Goal: Information Seeking & Learning: Learn about a topic

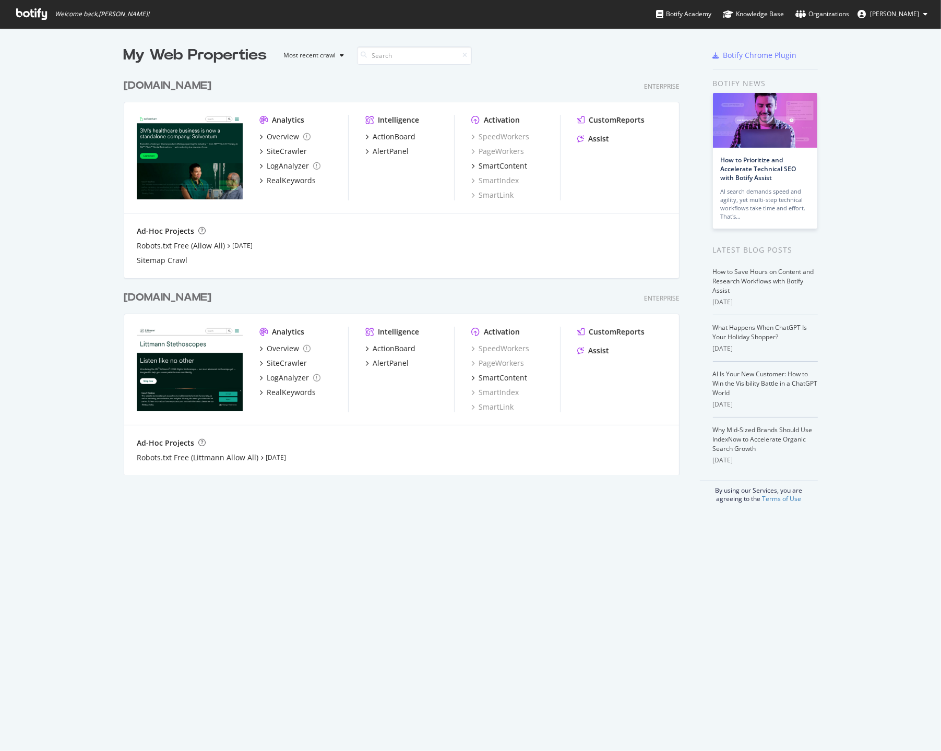
scroll to position [743, 925]
click at [146, 84] on div "[DOMAIN_NAME]" at bounding box center [168, 85] width 88 height 15
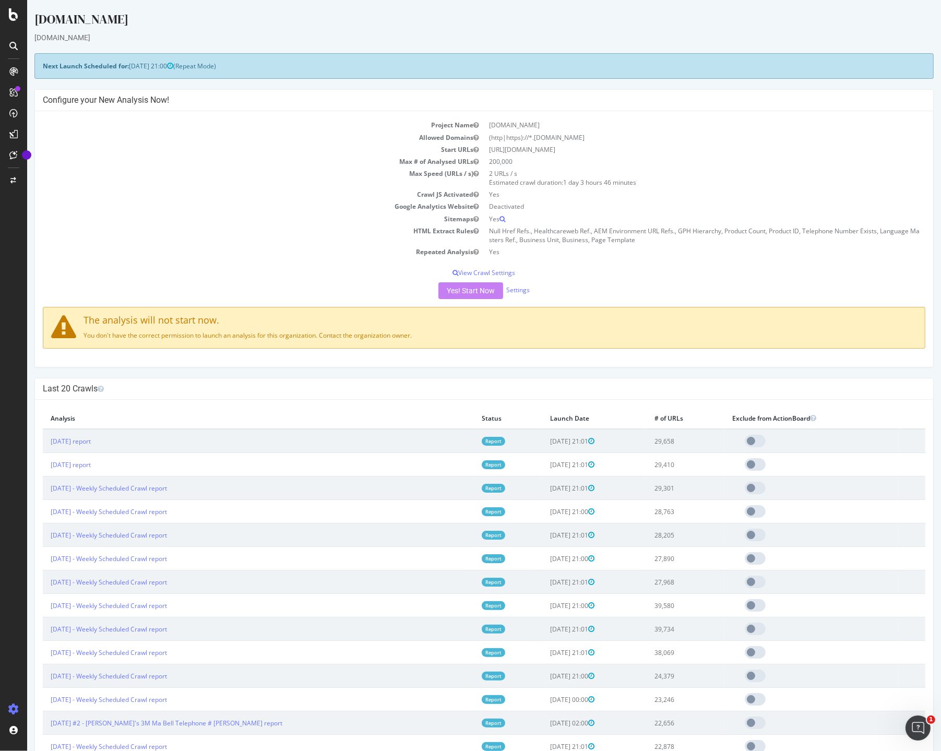
click at [75, 248] on td "Repeated Analysis" at bounding box center [264, 252] width 442 height 12
click at [63, 116] on div "SiteCrawler" at bounding box center [57, 117] width 37 height 10
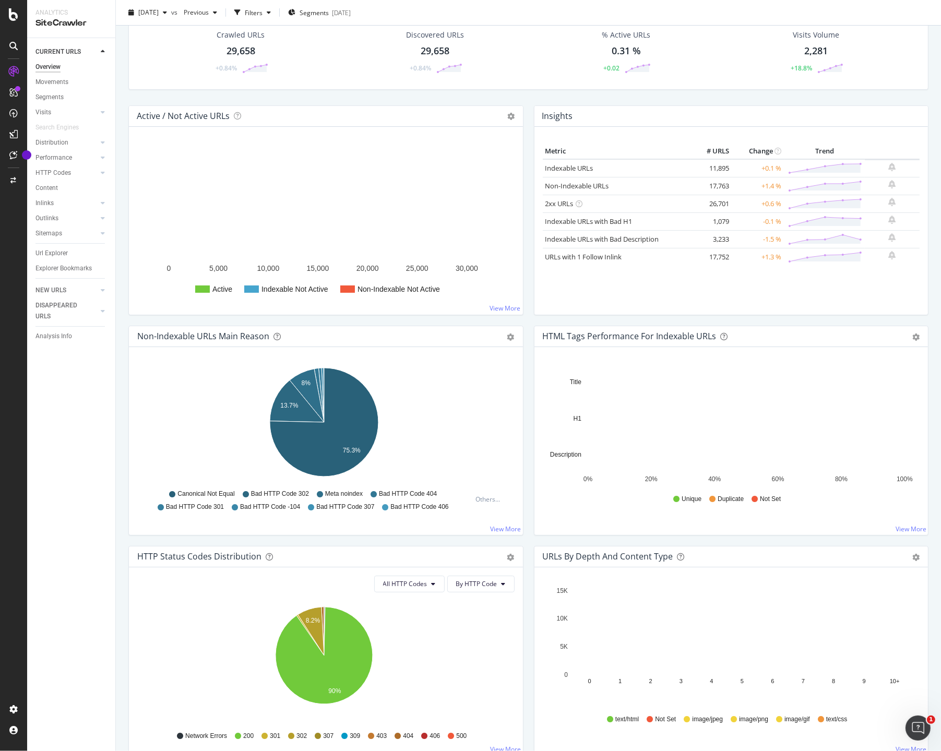
scroll to position [30, 0]
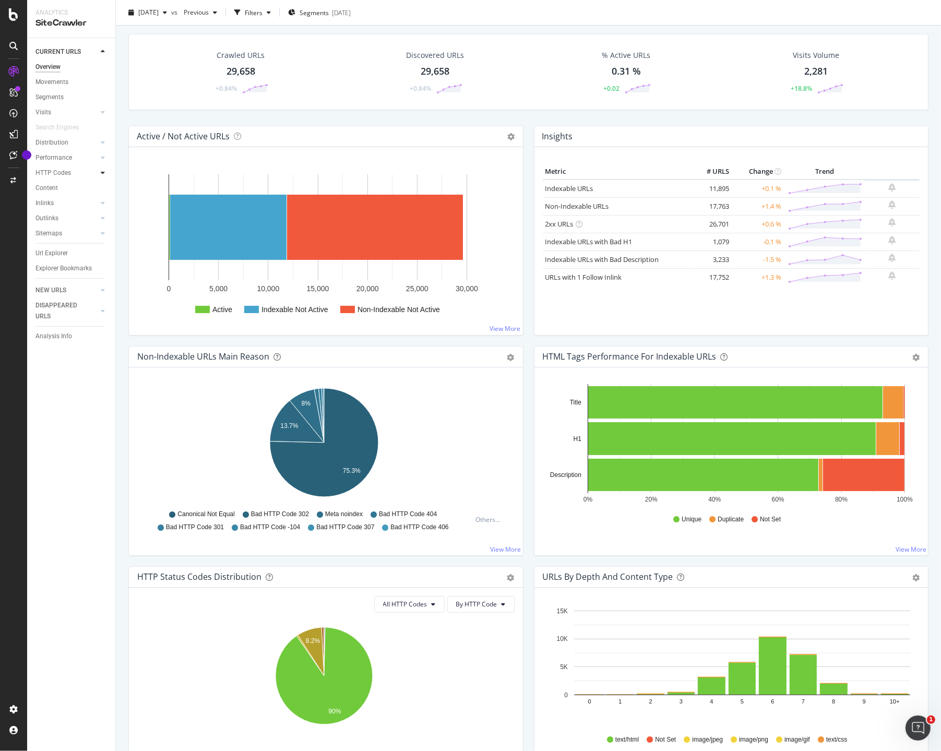
click at [103, 174] on icon at bounding box center [103, 173] width 4 height 6
click at [63, 175] on div "HTTP Codes" at bounding box center [52, 173] width 35 height 11
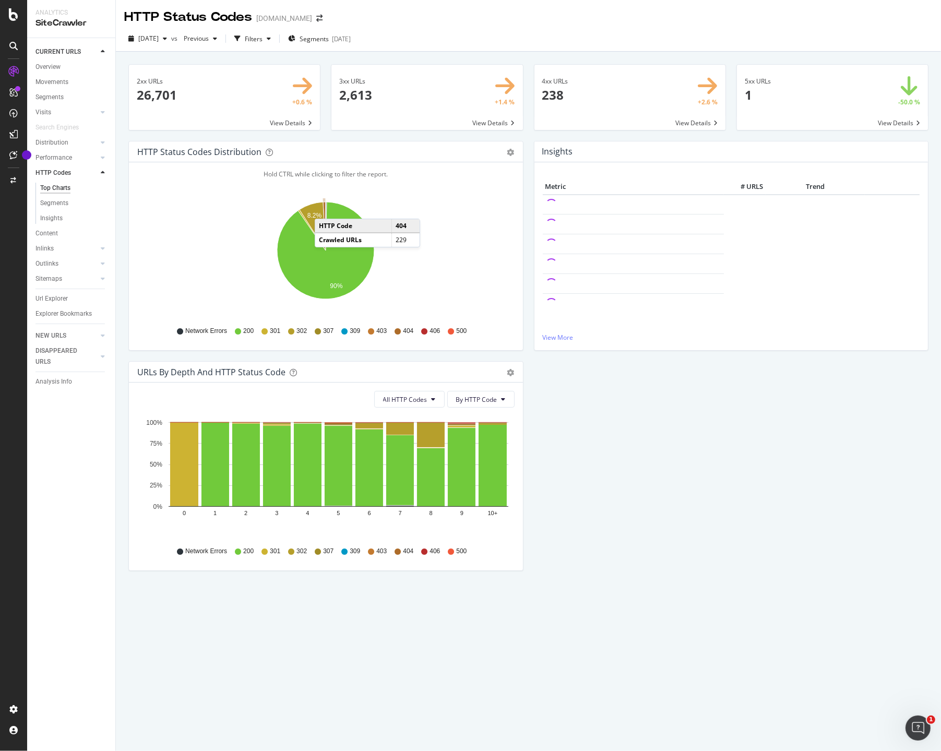
click at [325, 208] on icon "A chart." at bounding box center [324, 226] width 3 height 49
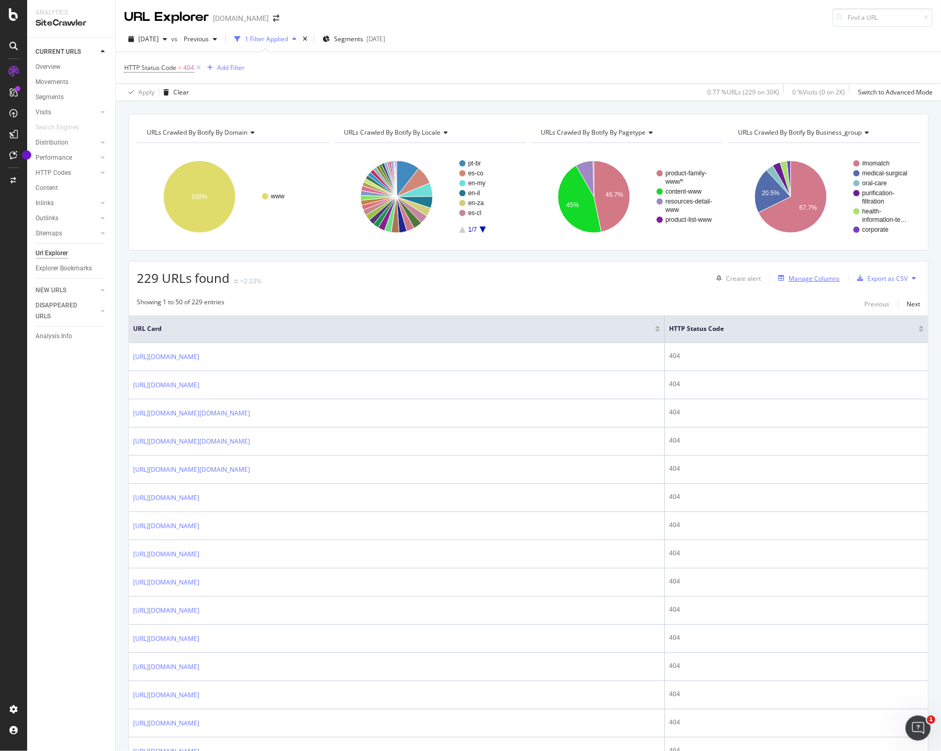
click at [819, 276] on div "Manage Columns" at bounding box center [814, 278] width 51 height 9
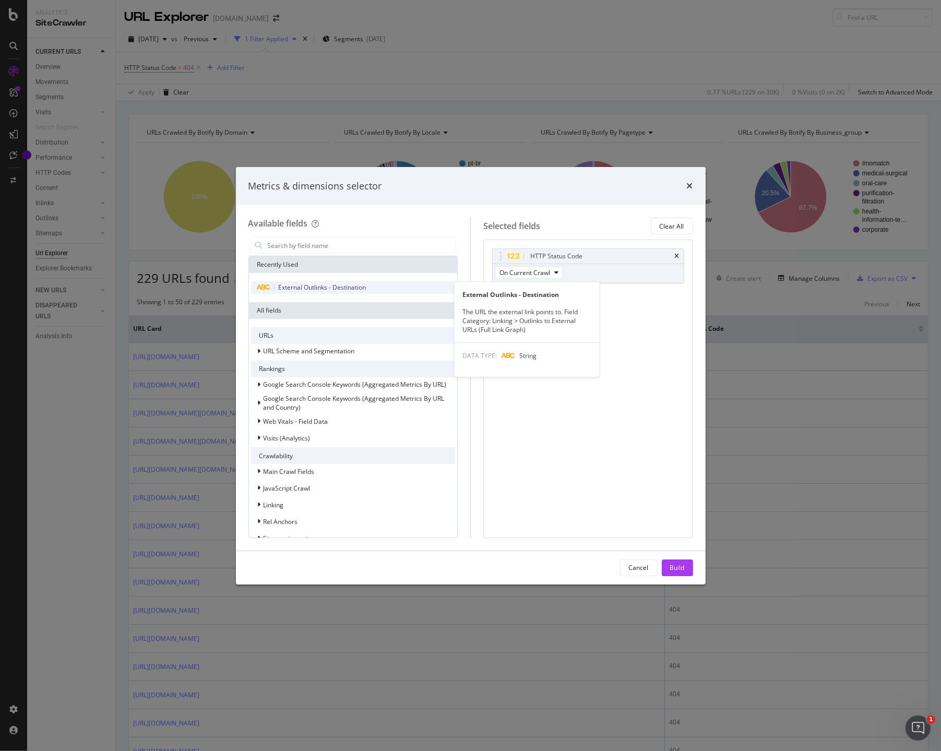
click at [386, 290] on div "External Outlinks - Destination" at bounding box center [353, 287] width 205 height 13
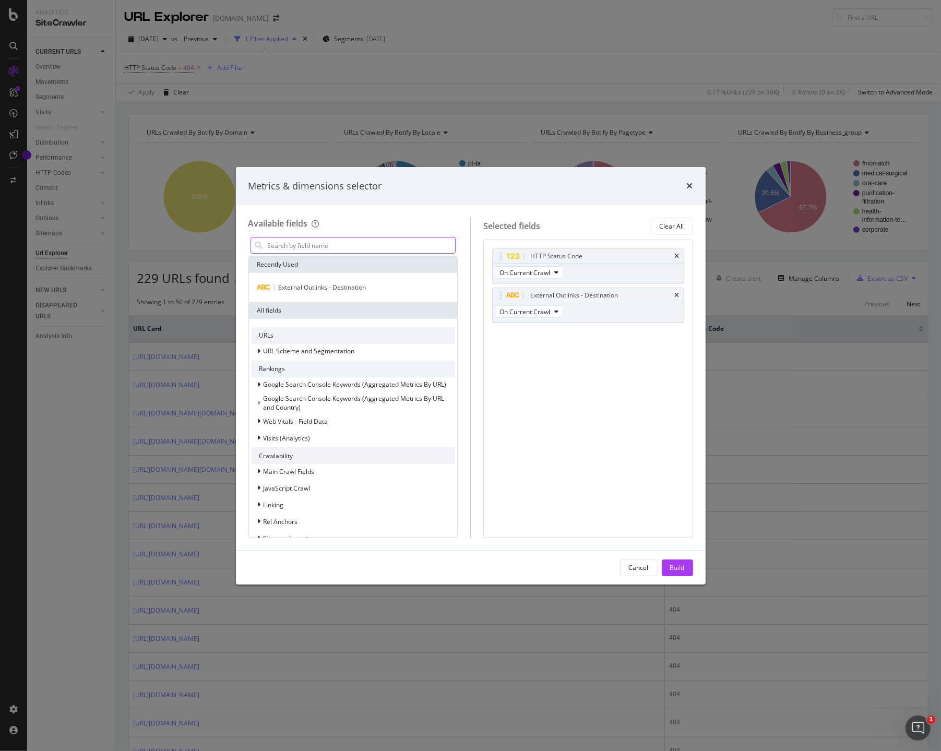
click at [319, 248] on input "modal" at bounding box center [361, 246] width 189 height 16
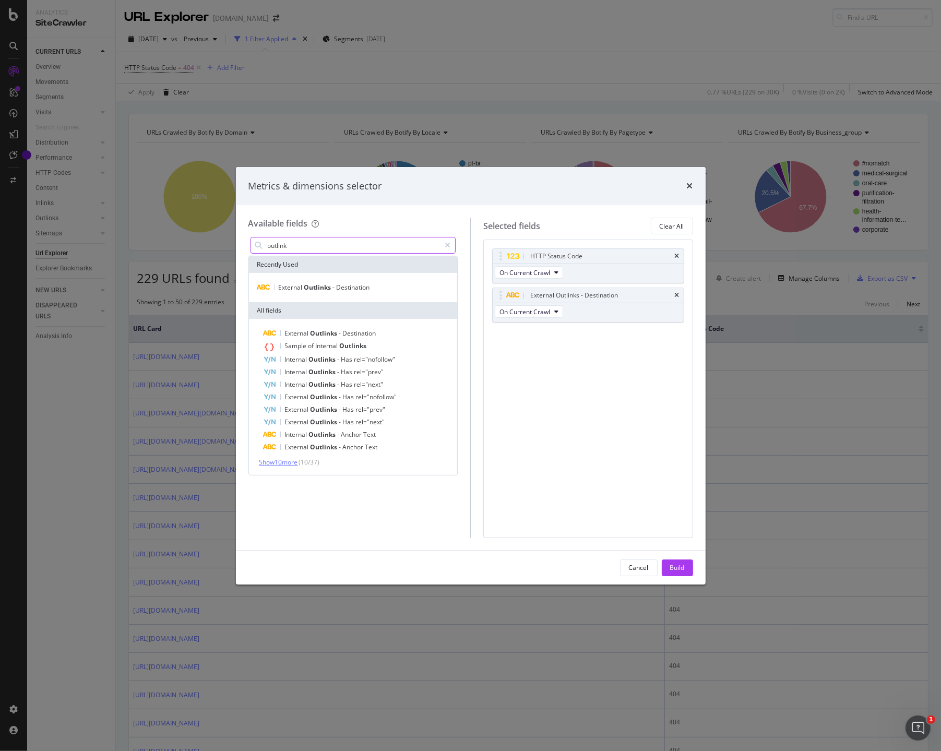
type input "outlink"
click at [288, 461] on span "Show 10 more" at bounding box center [278, 462] width 39 height 9
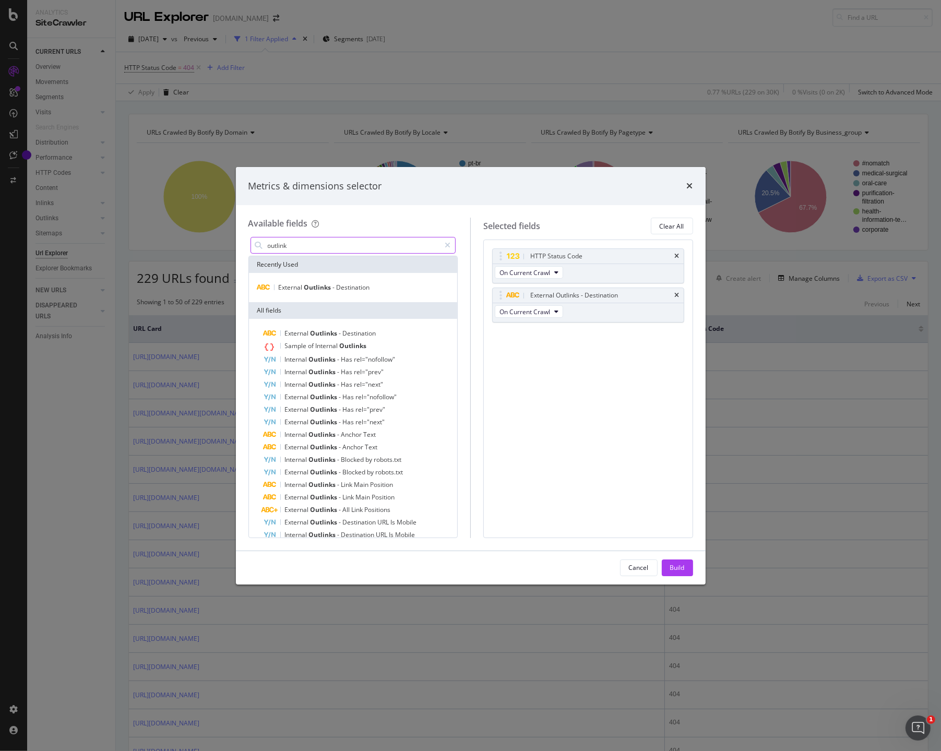
click at [308, 250] on input "outlink" at bounding box center [354, 246] width 174 height 16
click at [443, 244] on div "modal" at bounding box center [447, 245] width 15 height 17
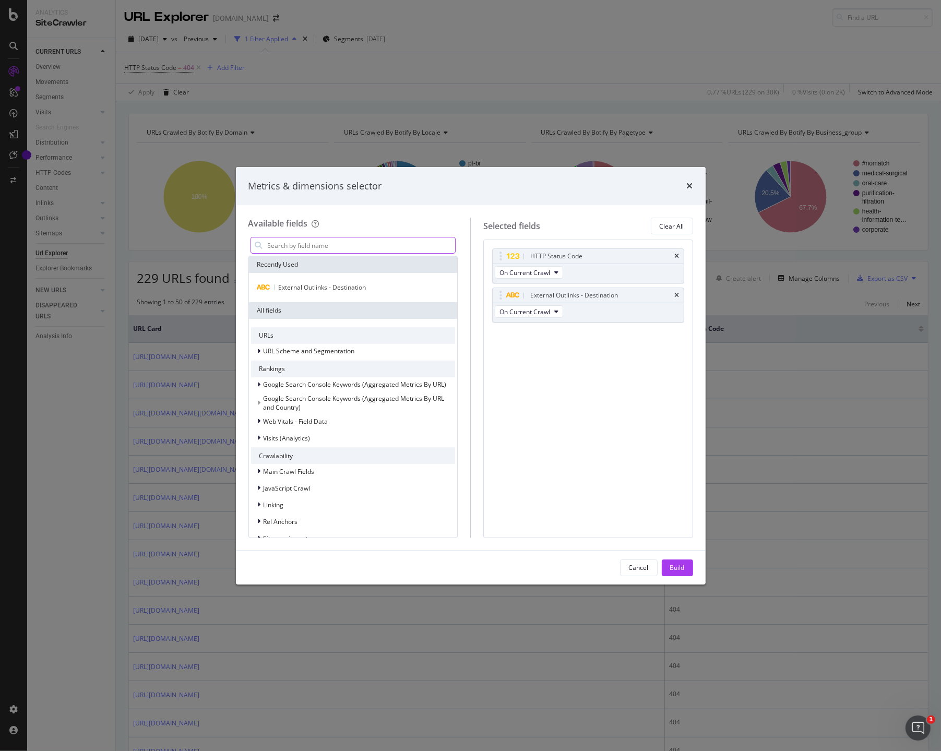
scroll to position [150, 0]
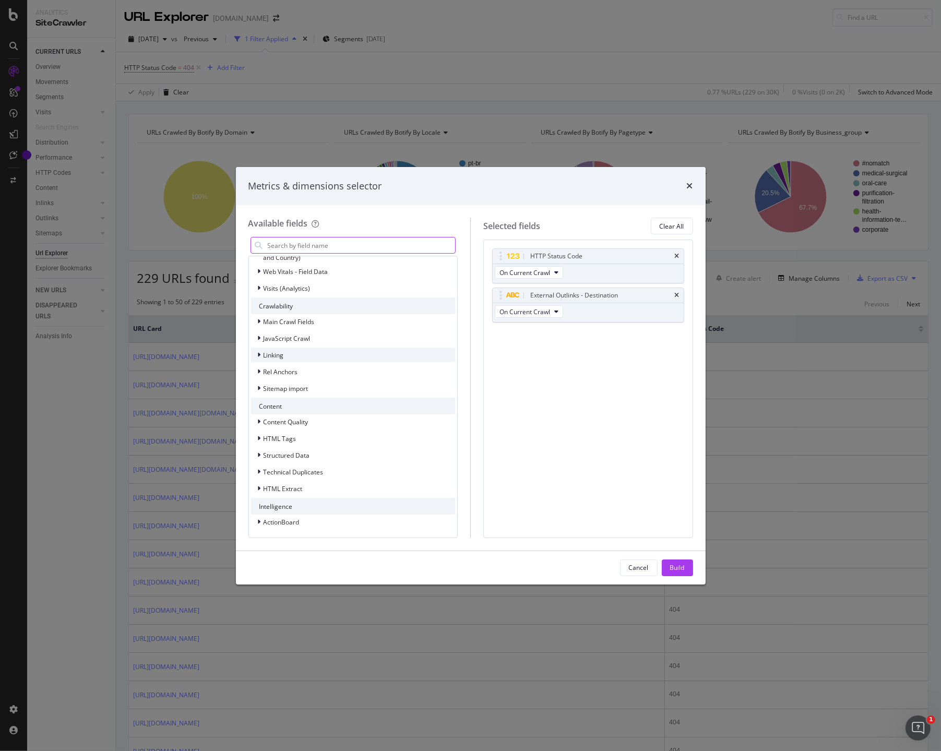
click at [263, 353] on div "modal" at bounding box center [260, 355] width 6 height 10
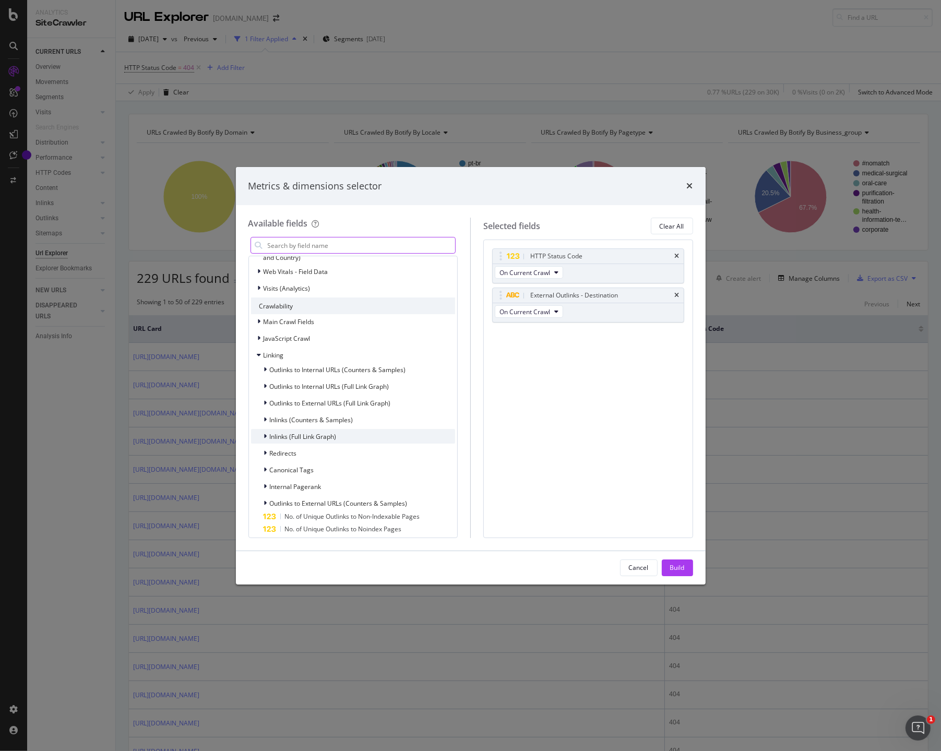
click at [265, 436] on icon "modal" at bounding box center [265, 436] width 3 height 6
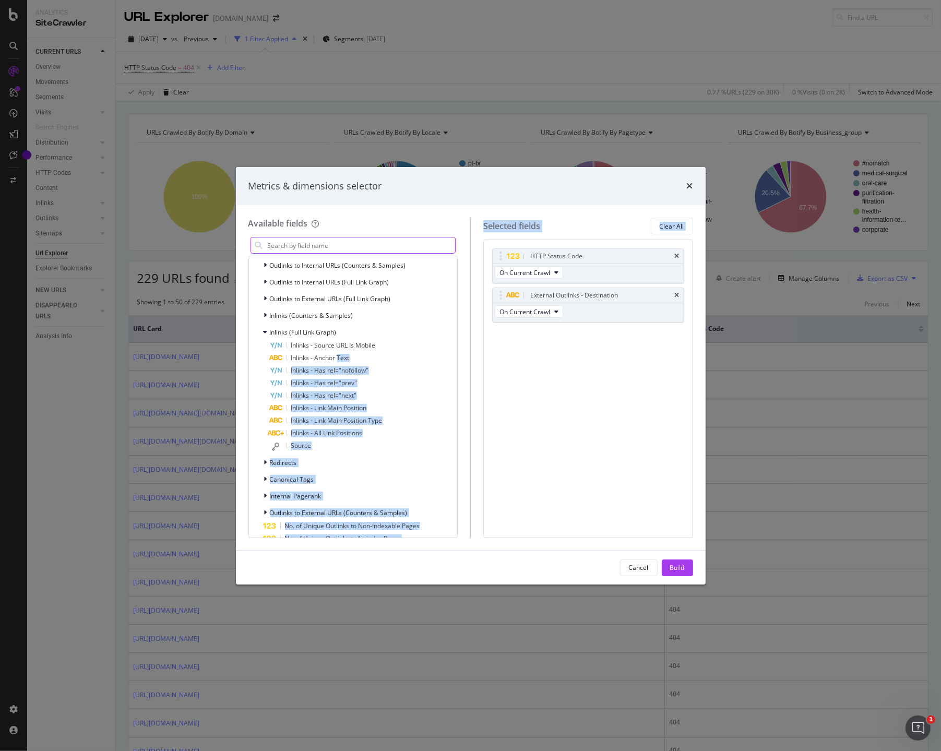
drag, startPoint x: 337, startPoint y: 358, endPoint x: 551, endPoint y: 363, distance: 214.1
click at [551, 363] on div "Available fields Recently Used External Outlinks - Destination All fields URLs …" at bounding box center [470, 378] width 445 height 320
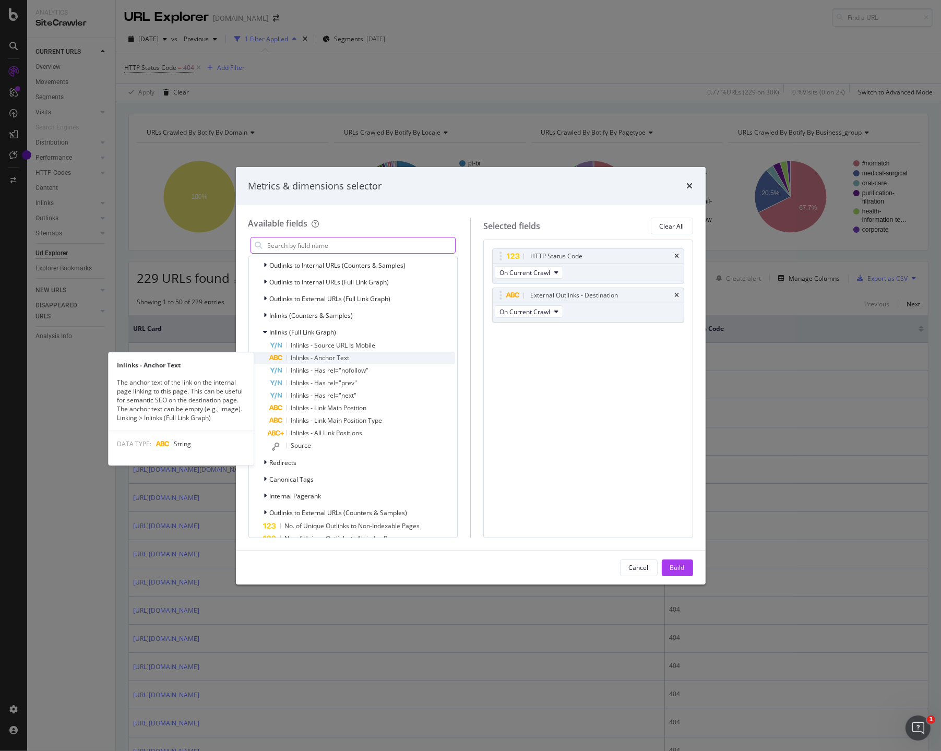
click at [333, 359] on span "Inlinks - Anchor Text" at bounding box center [320, 357] width 58 height 9
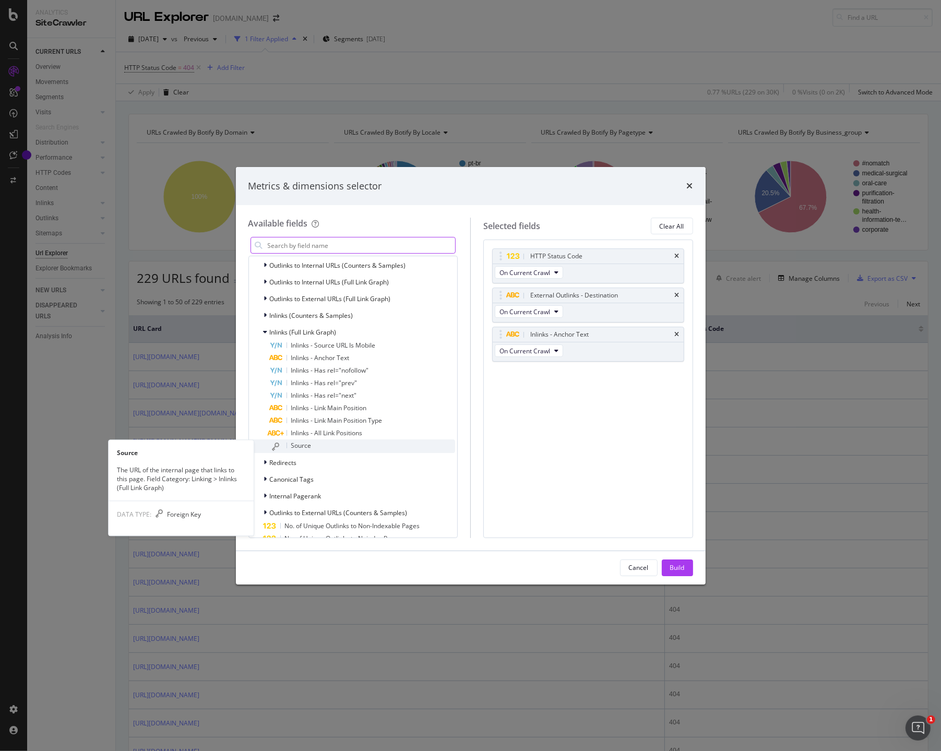
click at [300, 445] on span "Source" at bounding box center [301, 445] width 20 height 9
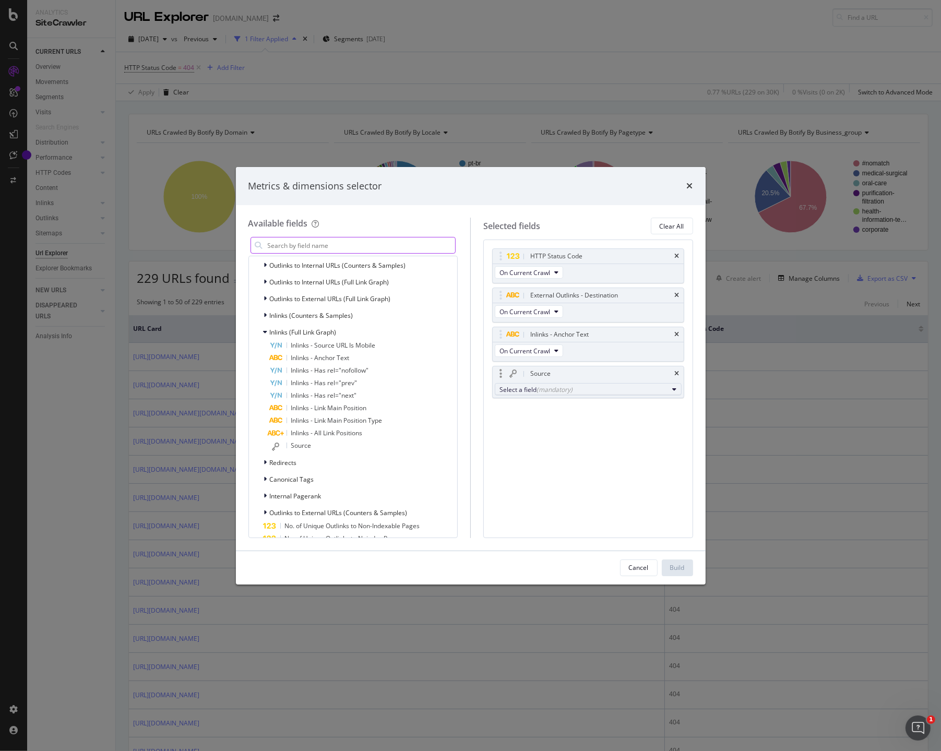
click at [534, 388] on div "Select a field (mandatory)" at bounding box center [584, 389] width 169 height 9
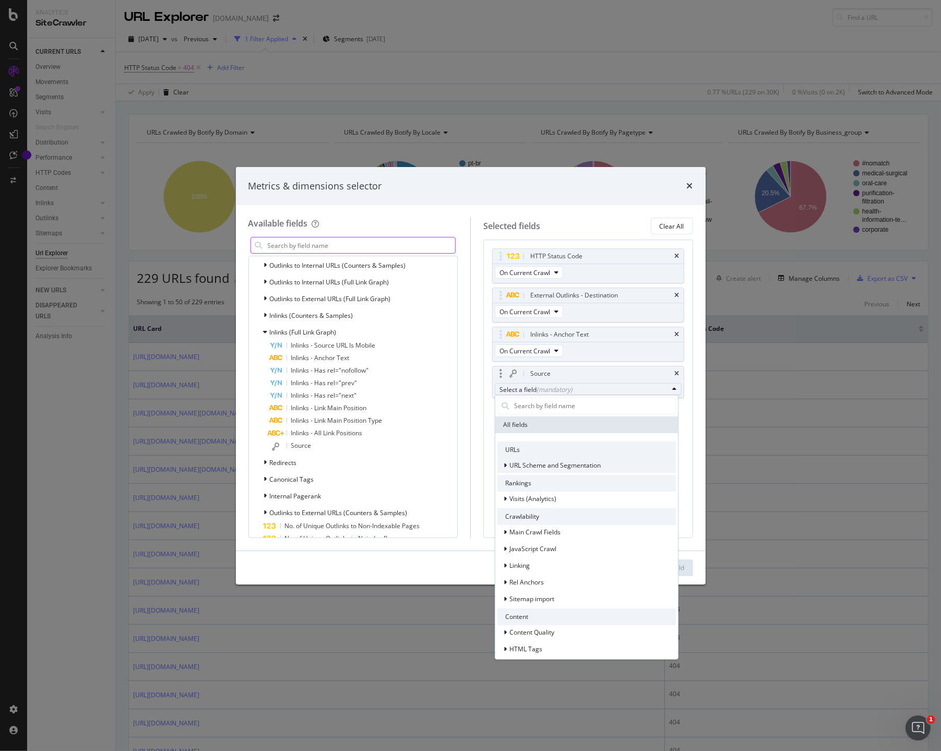
click at [505, 466] on icon "modal" at bounding box center [505, 465] width 3 height 6
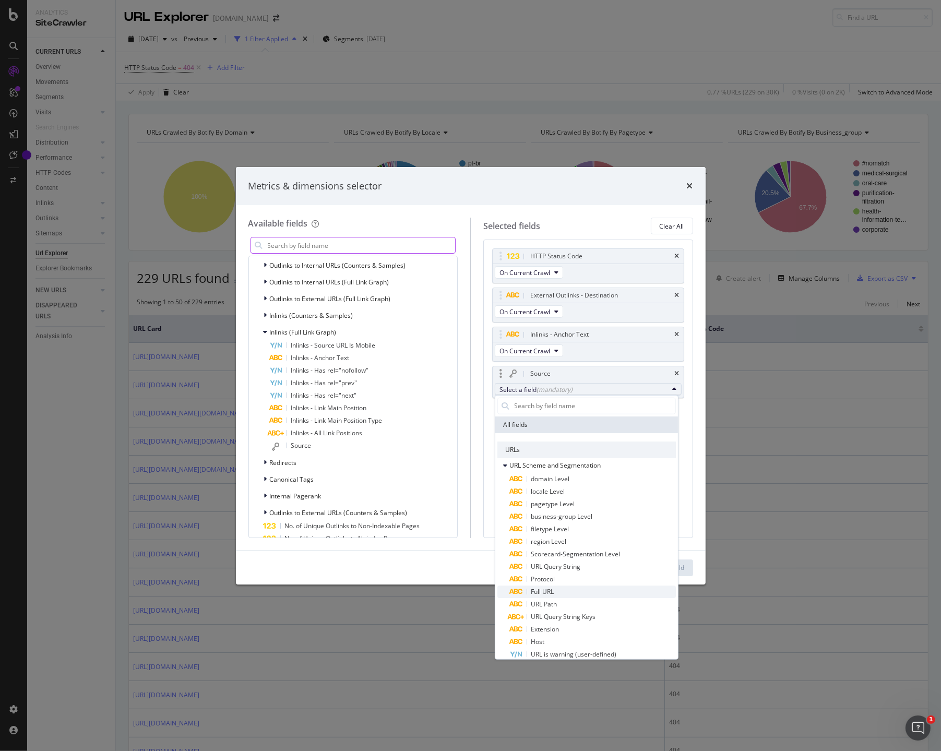
click at [562, 594] on span "Full URL" at bounding box center [593, 591] width 166 height 13
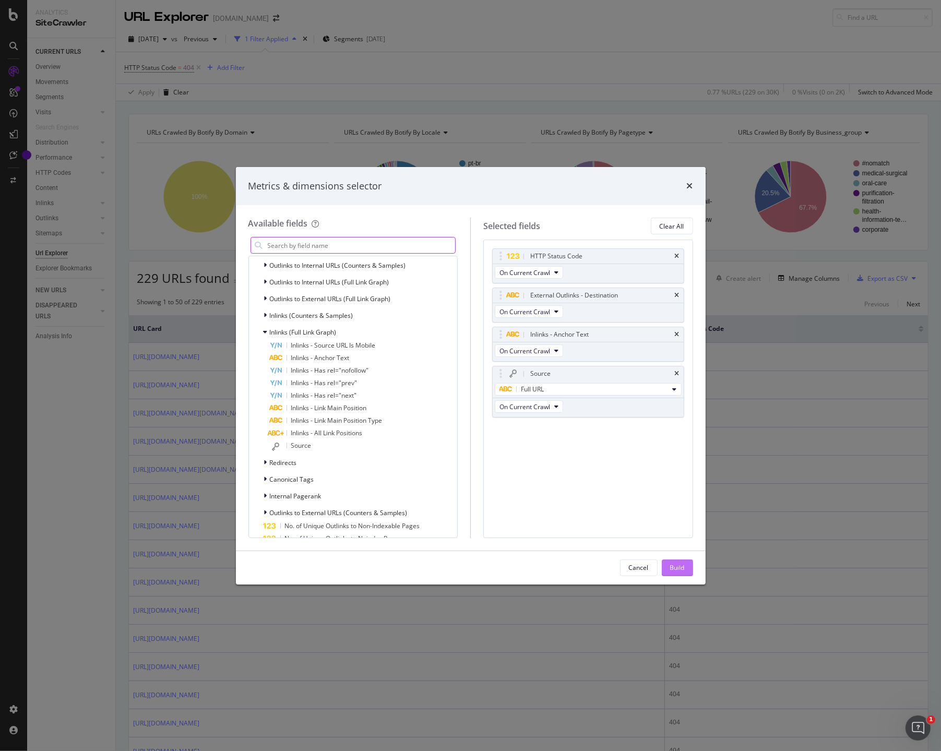
click at [675, 567] on div "Build" at bounding box center [677, 567] width 15 height 9
